Goal: Transaction & Acquisition: Purchase product/service

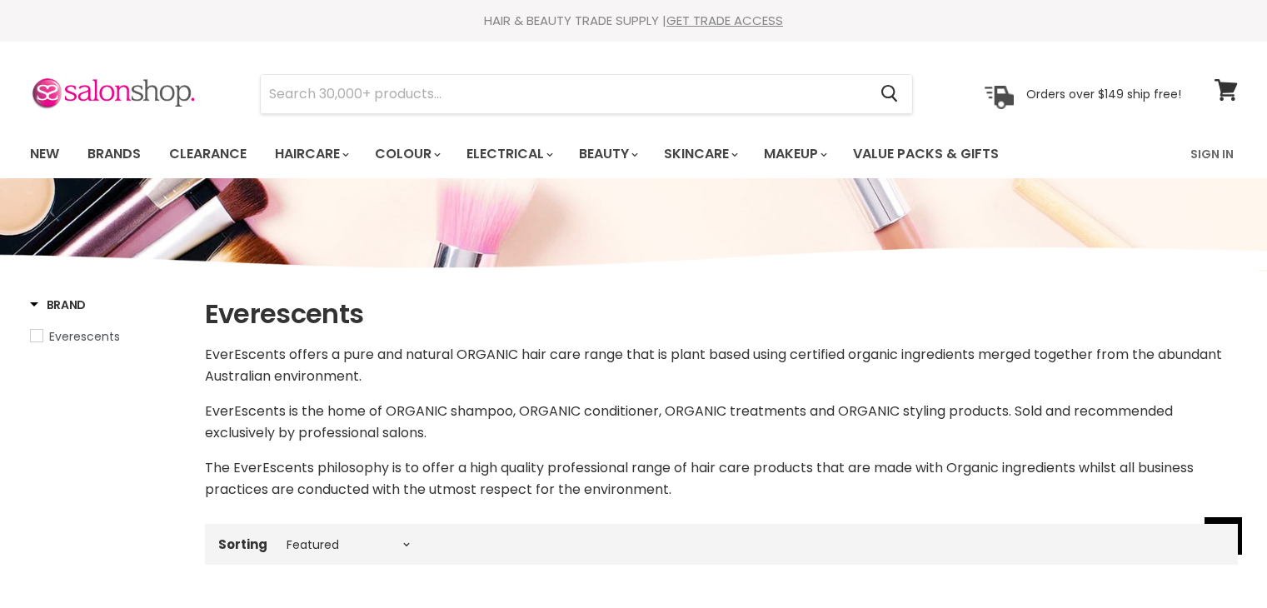
select select "manual"
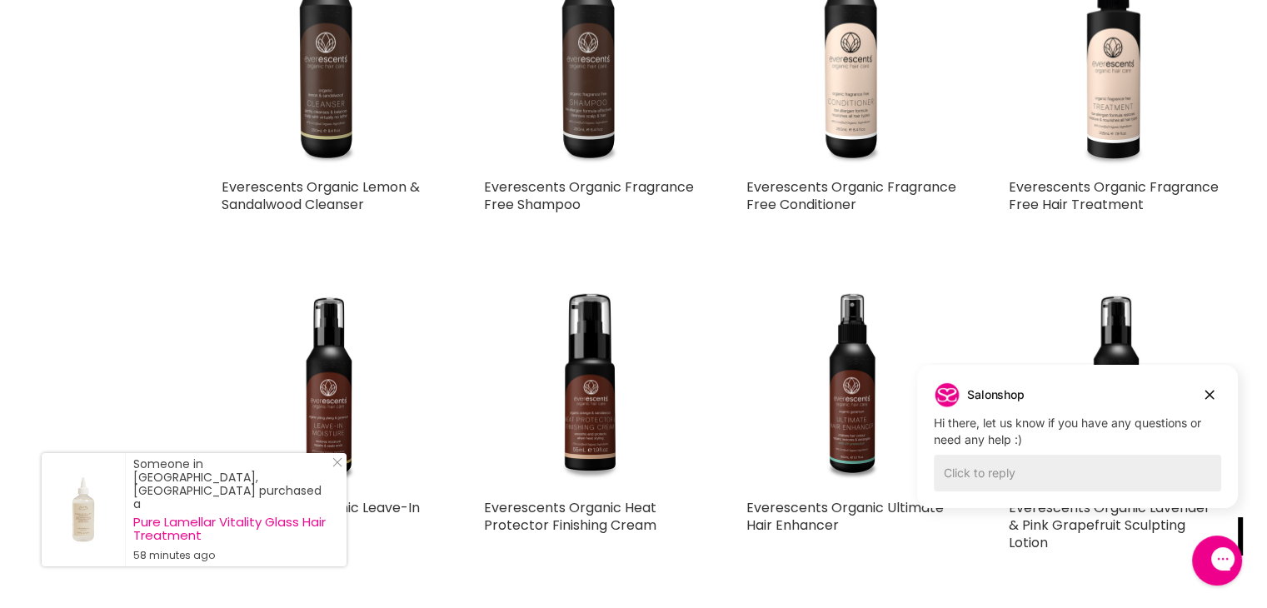
scroll to position [1747, 0]
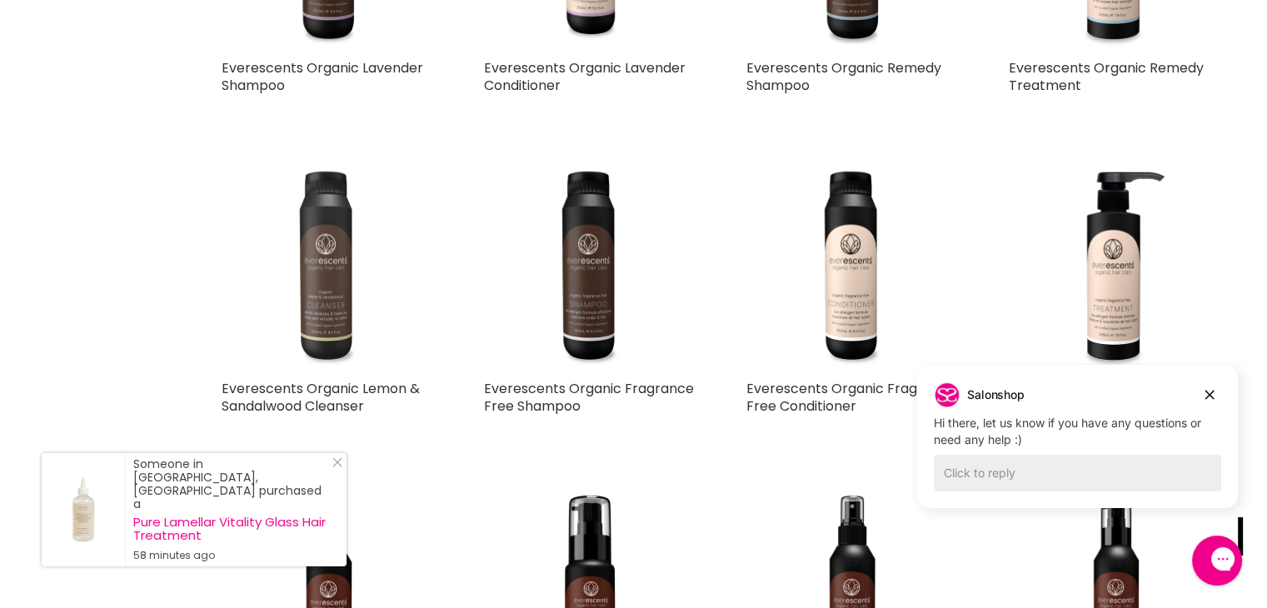
click at [326, 300] on img "Main content" at bounding box center [328, 265] width 212 height 212
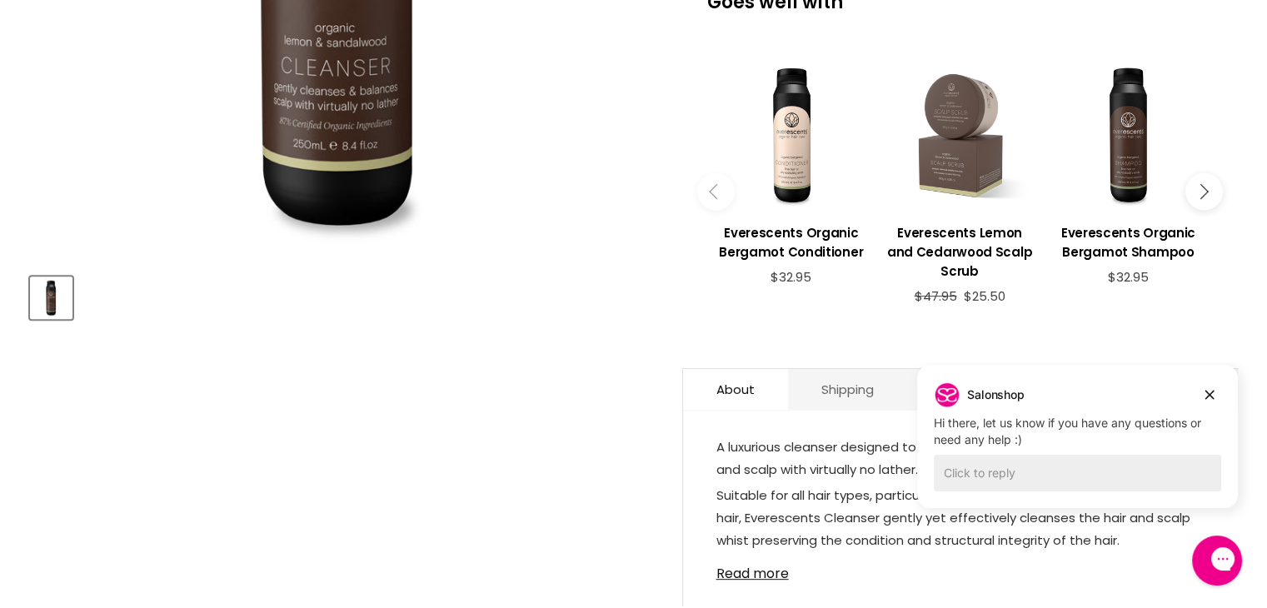
scroll to position [500, 0]
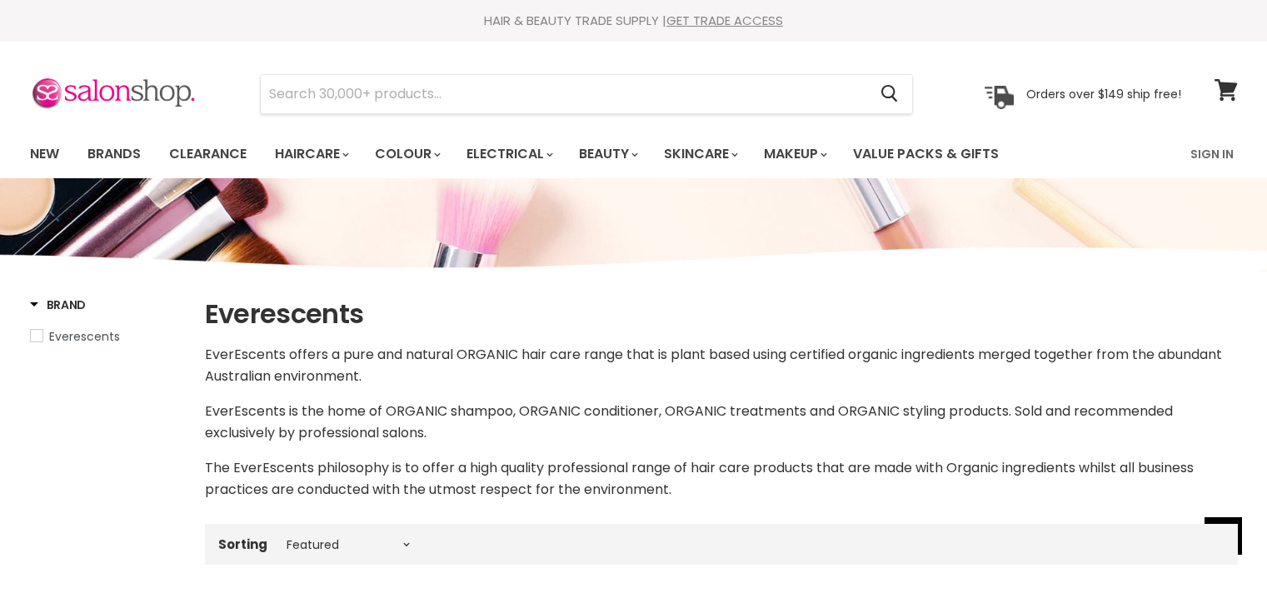
select select "manual"
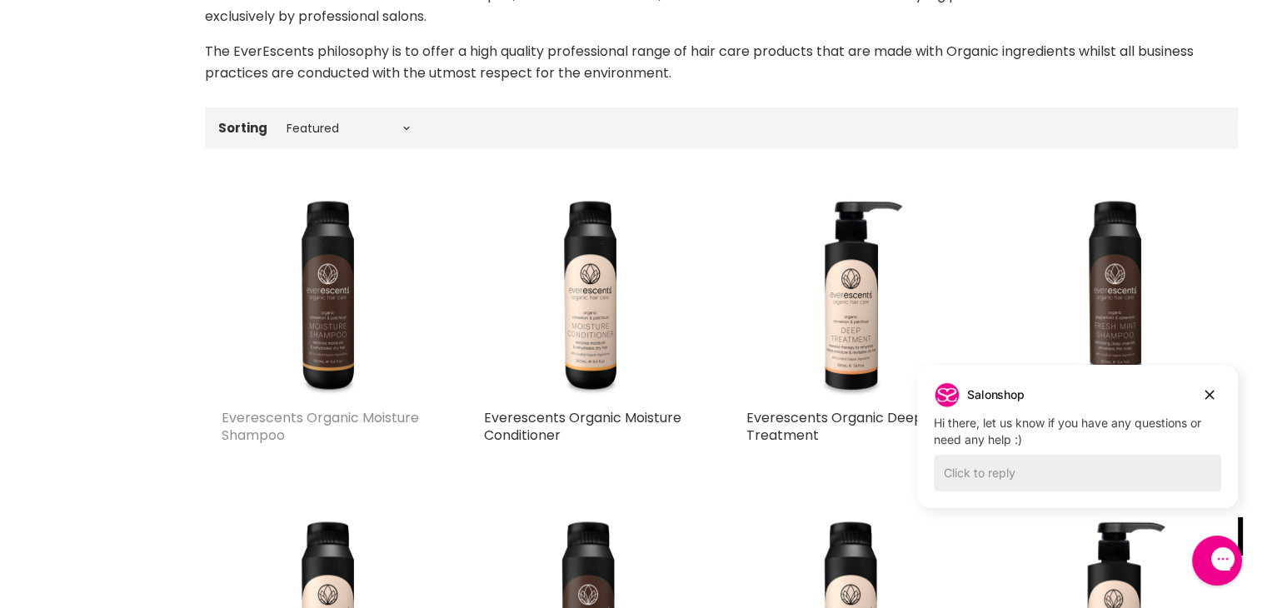
click at [260, 418] on link "Everescents Organic Moisture Shampoo" at bounding box center [320, 426] width 197 height 37
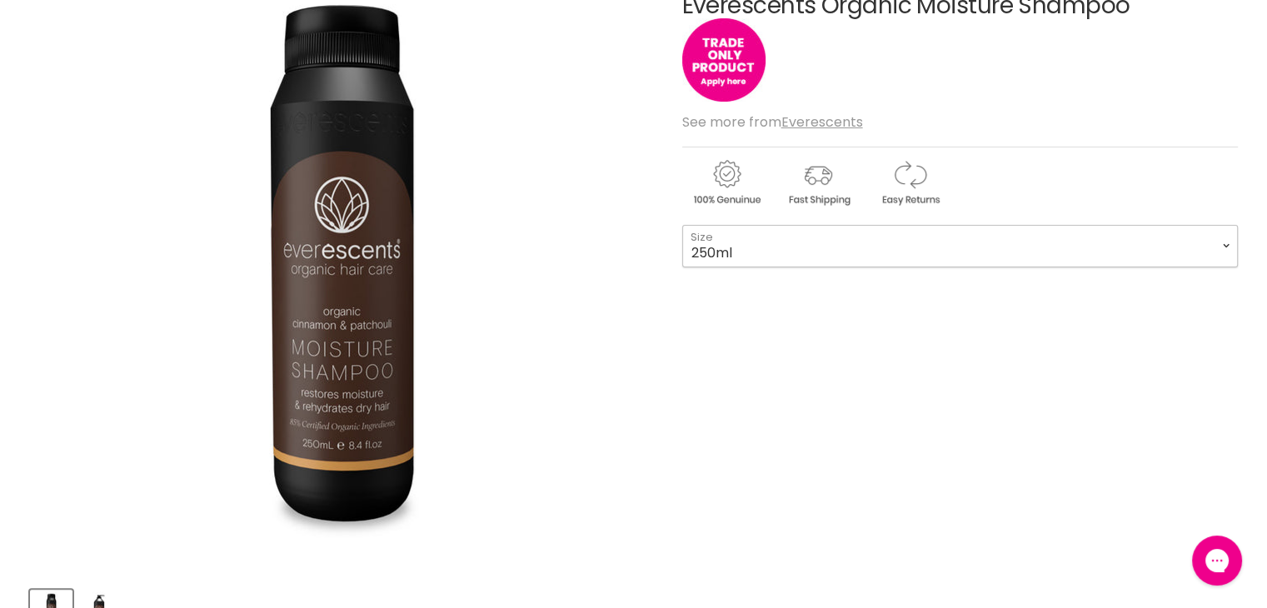
click at [715, 245] on select "250ml 1L" at bounding box center [959, 246] width 555 height 42
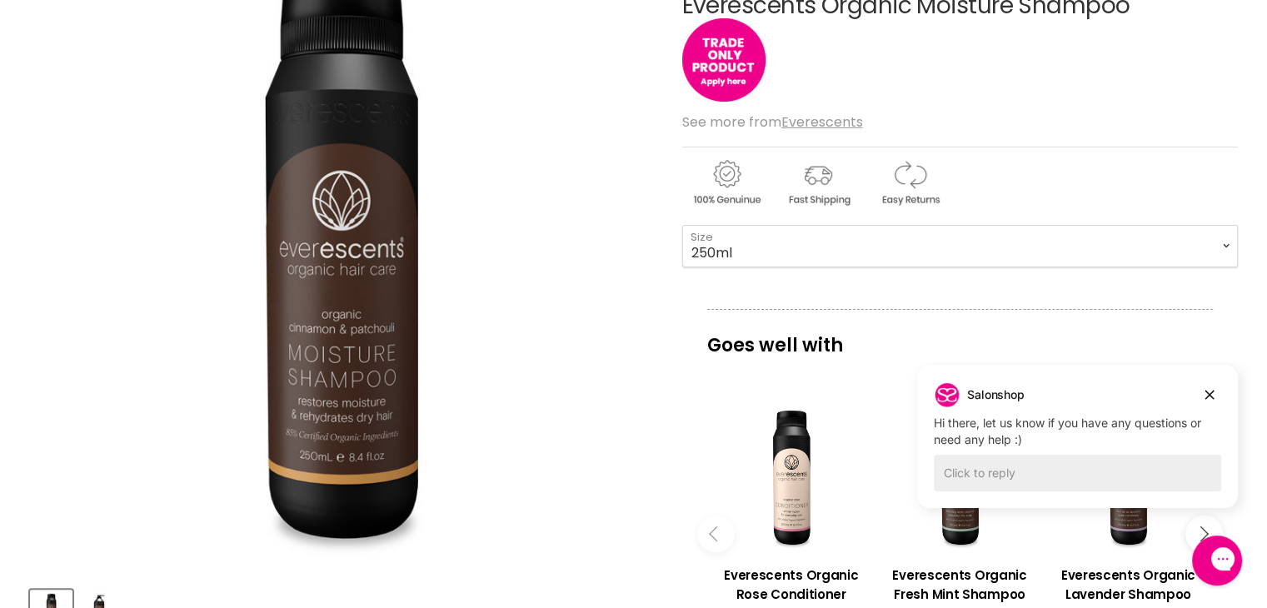
click at [427, 342] on img "Everescents Organic Moisture Shampoo image. Click or Scroll to Zoom." at bounding box center [340, 262] width 622 height 622
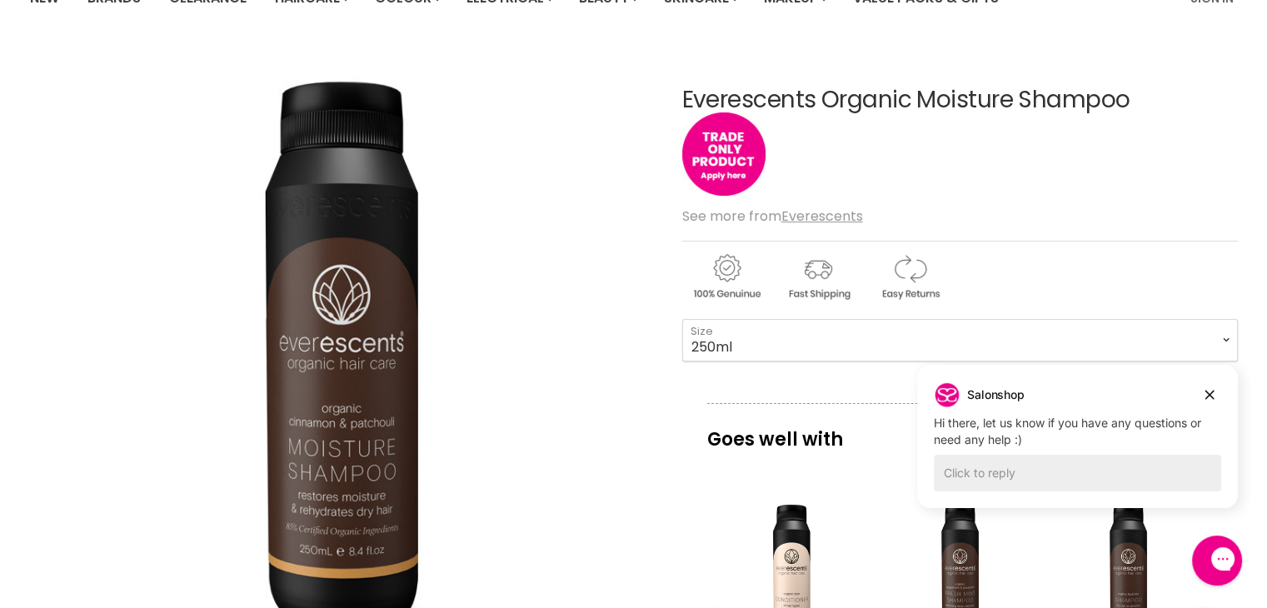
scroll to position [167, 0]
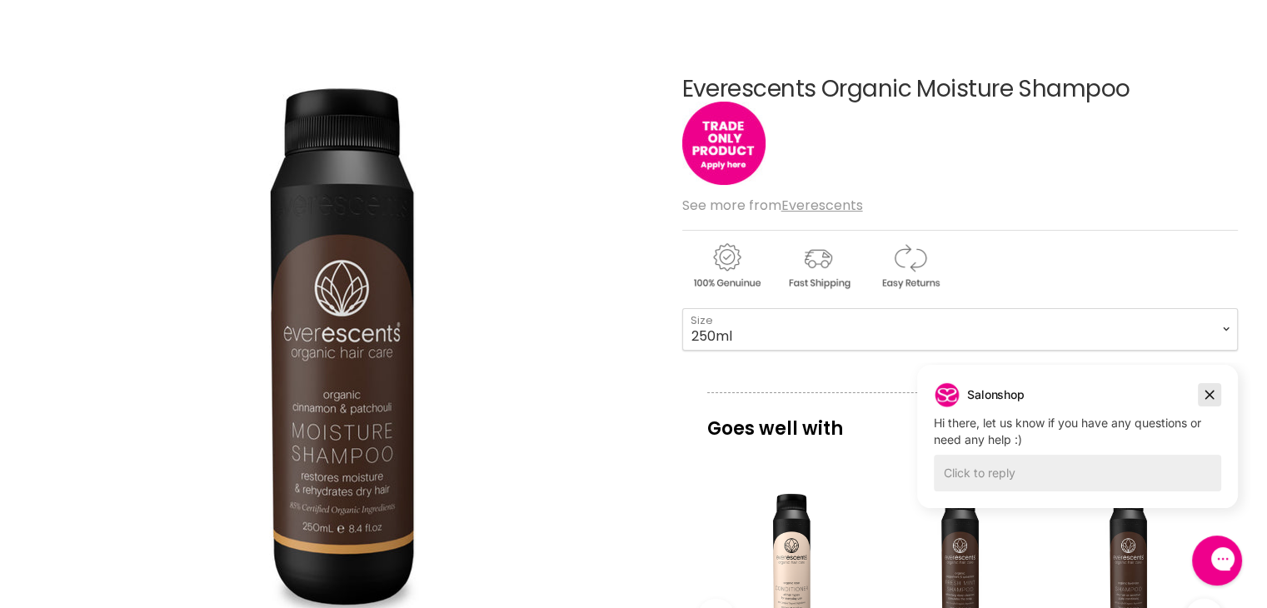
drag, startPoint x: 1212, startPoint y: 390, endPoint x: 1721, endPoint y: 829, distance: 673.1
click at [1212, 390] on icon "Dismiss campaign" at bounding box center [1209, 395] width 17 height 20
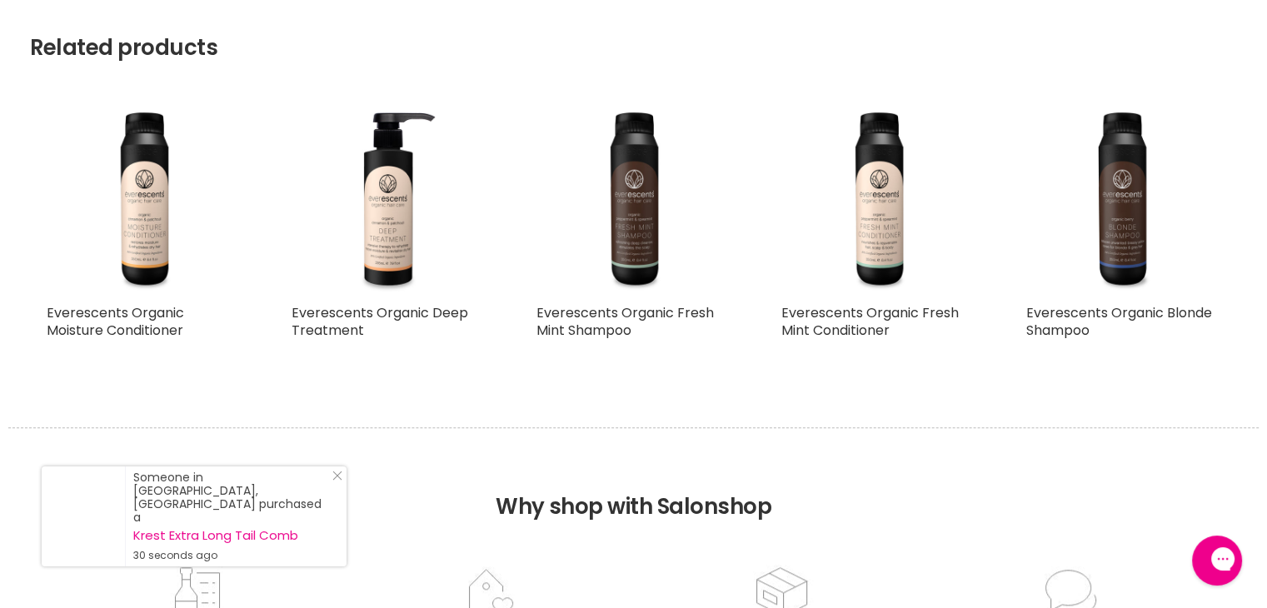
scroll to position [1416, 0]
